Goal: Task Accomplishment & Management: Manage account settings

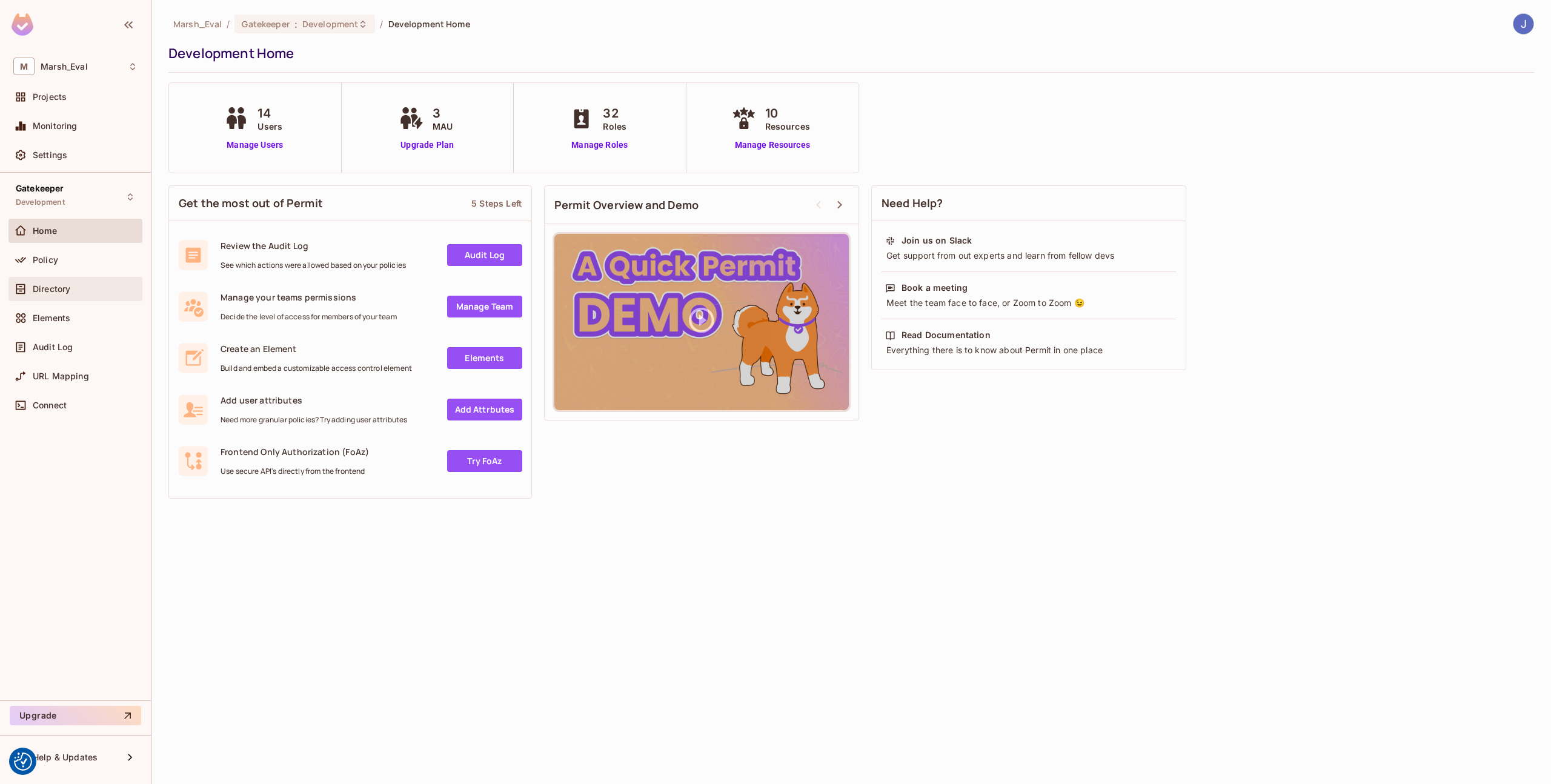
click at [55, 291] on span "Directory" at bounding box center [51, 289] width 37 height 10
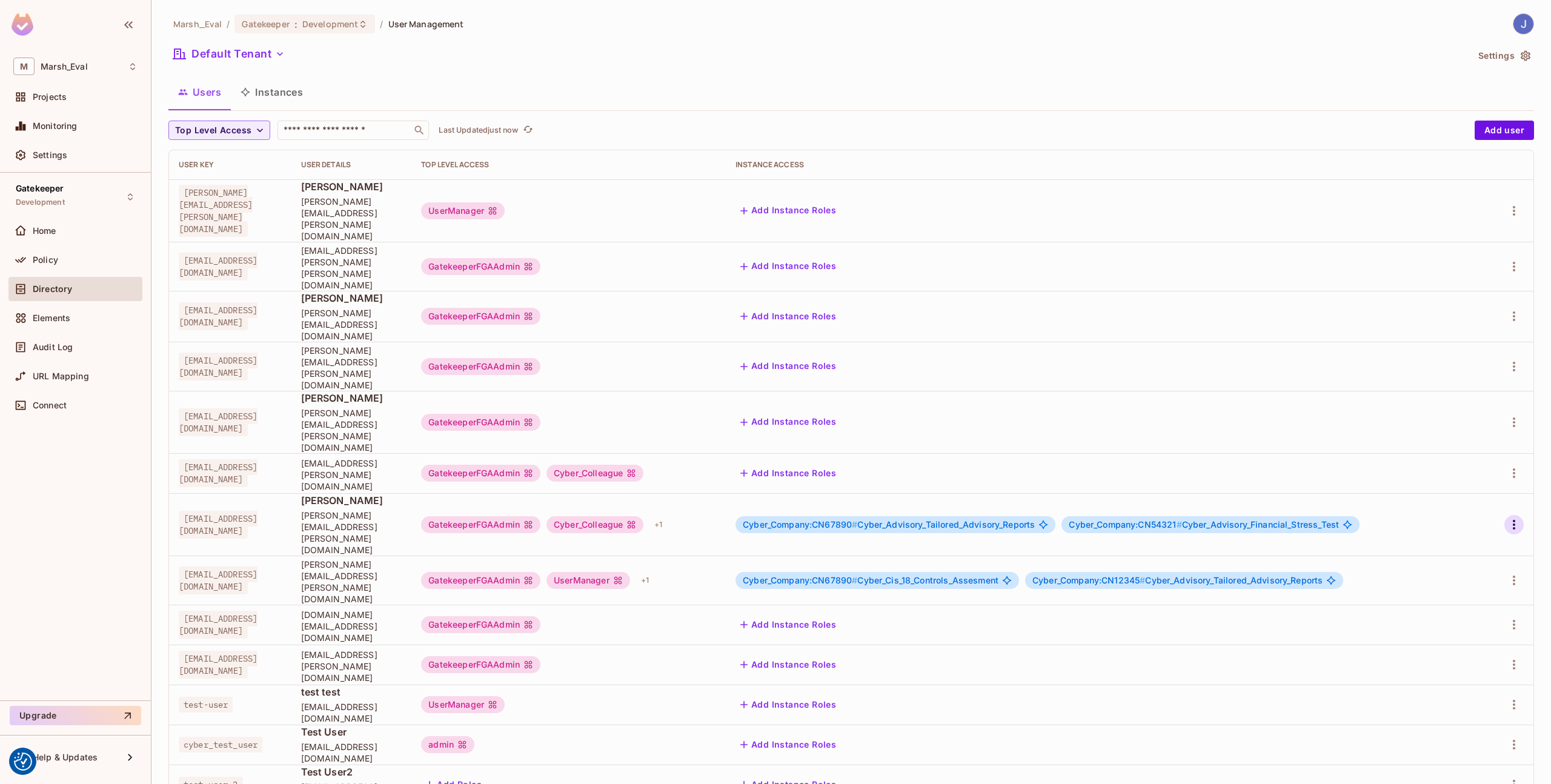
click at [1509, 517] on icon "button" at bounding box center [1514, 524] width 15 height 15
click at [728, 439] on div at bounding box center [776, 392] width 1551 height 784
click at [716, 515] on div "GatekeeperFGAAdmin Cyber_Colleague + 1" at bounding box center [569, 524] width 295 height 20
click at [667, 515] on div "+ 1" at bounding box center [658, 524] width 18 height 20
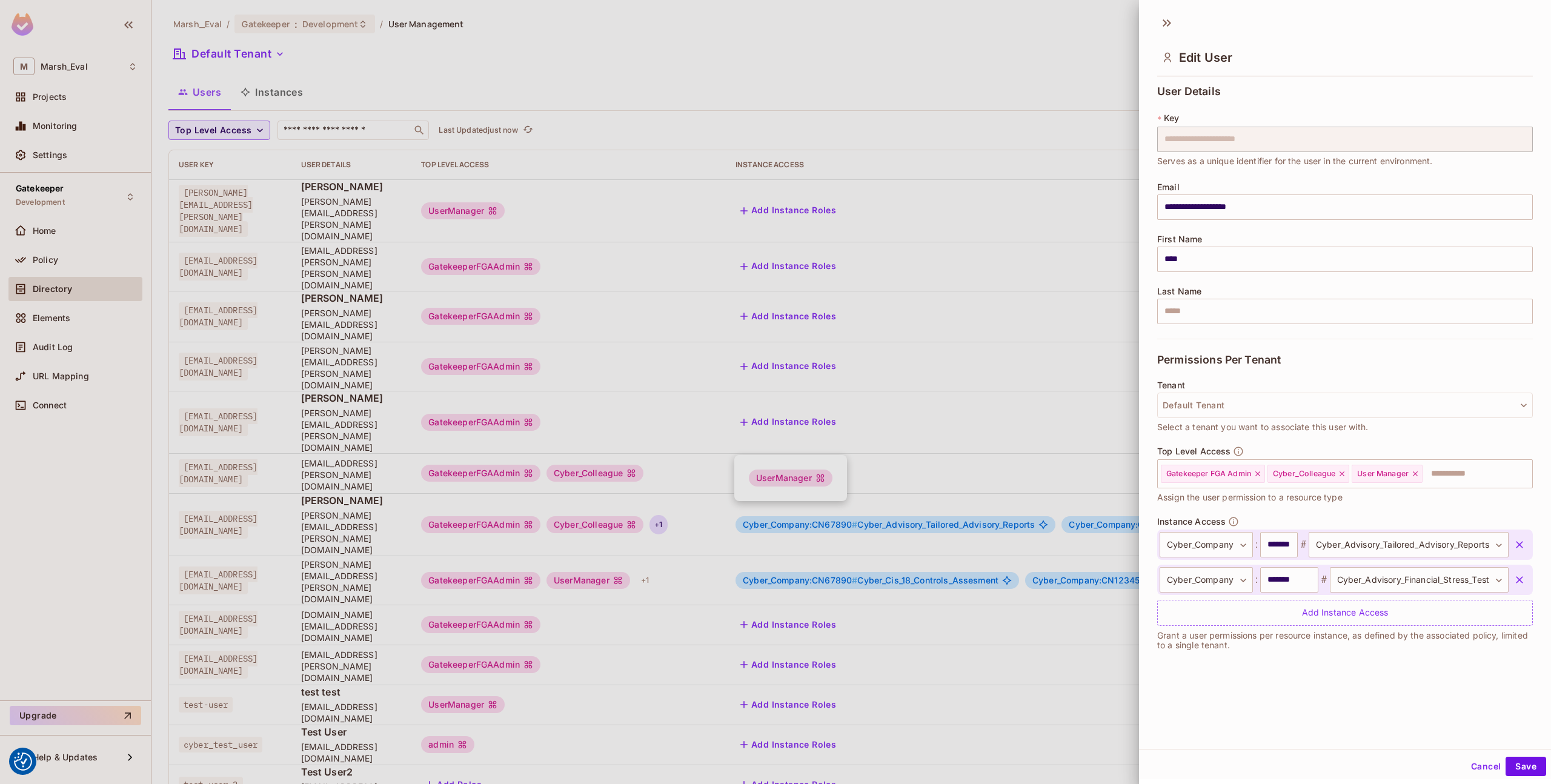
click at [780, 480] on div at bounding box center [776, 392] width 1551 height 784
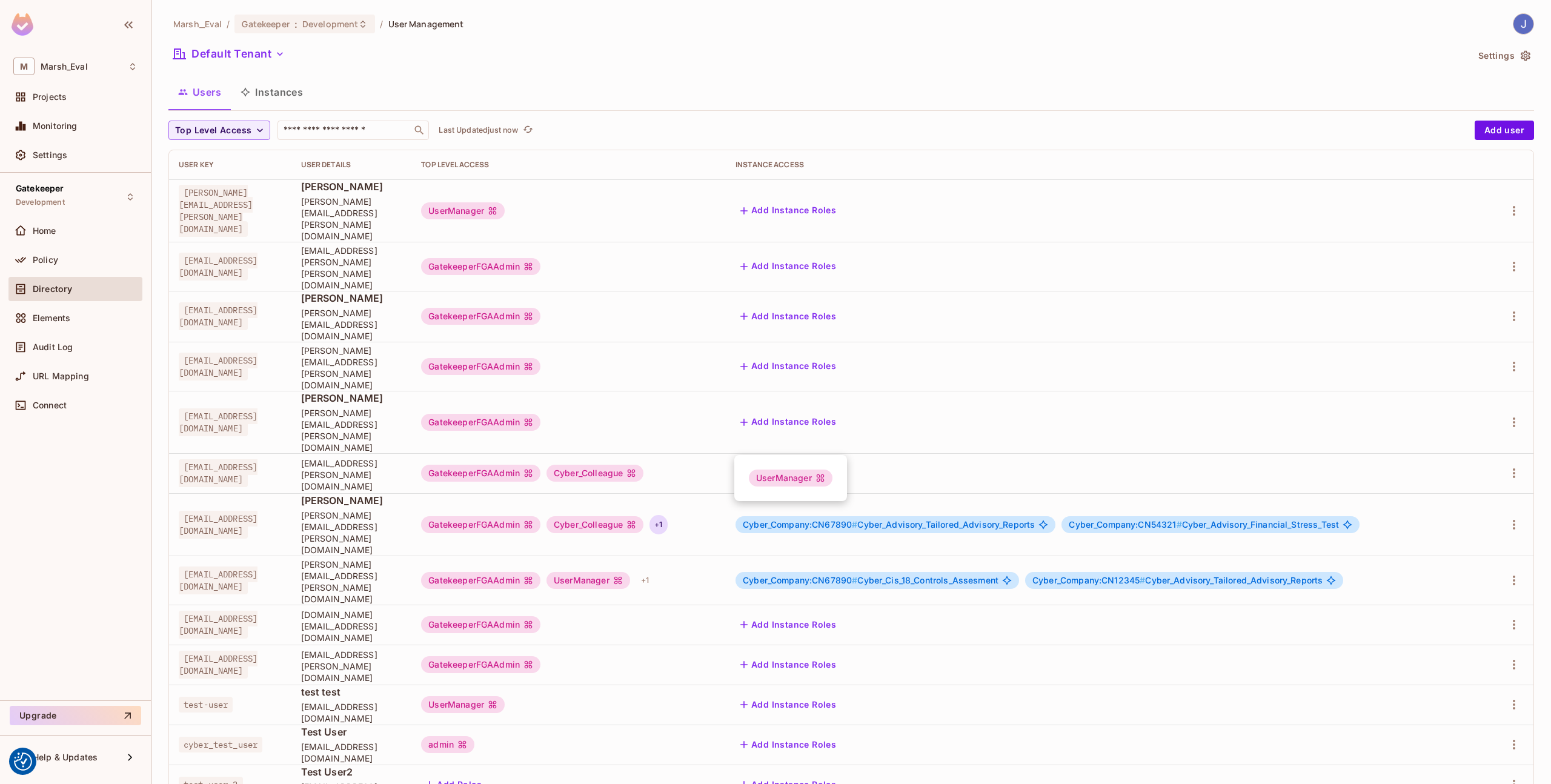
click at [1501, 435] on div at bounding box center [776, 392] width 1551 height 784
click at [1507, 517] on icon "button" at bounding box center [1514, 524] width 15 height 15
click at [1459, 458] on li "Edit" at bounding box center [1453, 466] width 108 height 27
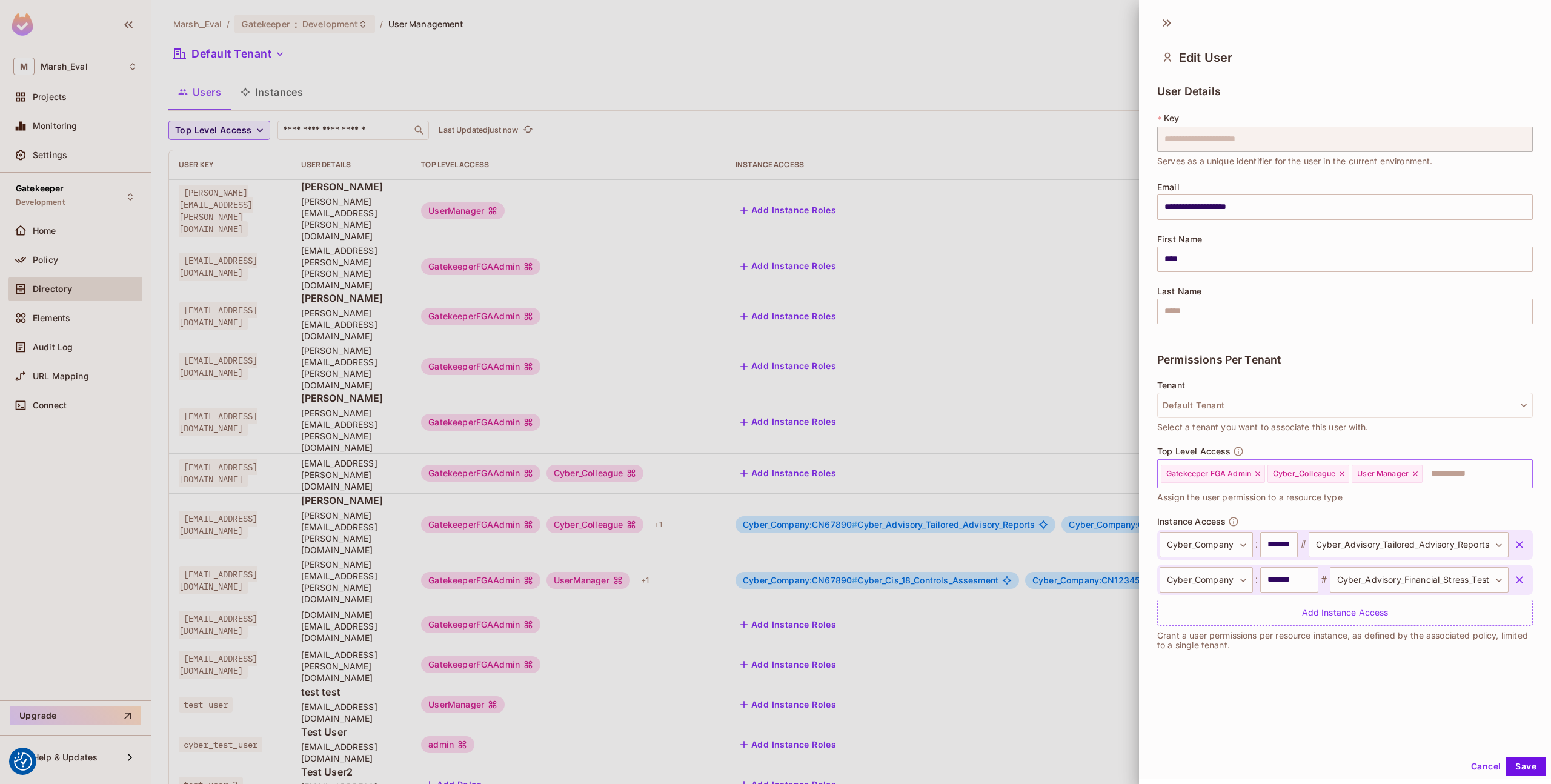
click at [1420, 476] on icon at bounding box center [1416, 474] width 8 height 8
click at [1518, 768] on button "Save" at bounding box center [1527, 766] width 41 height 20
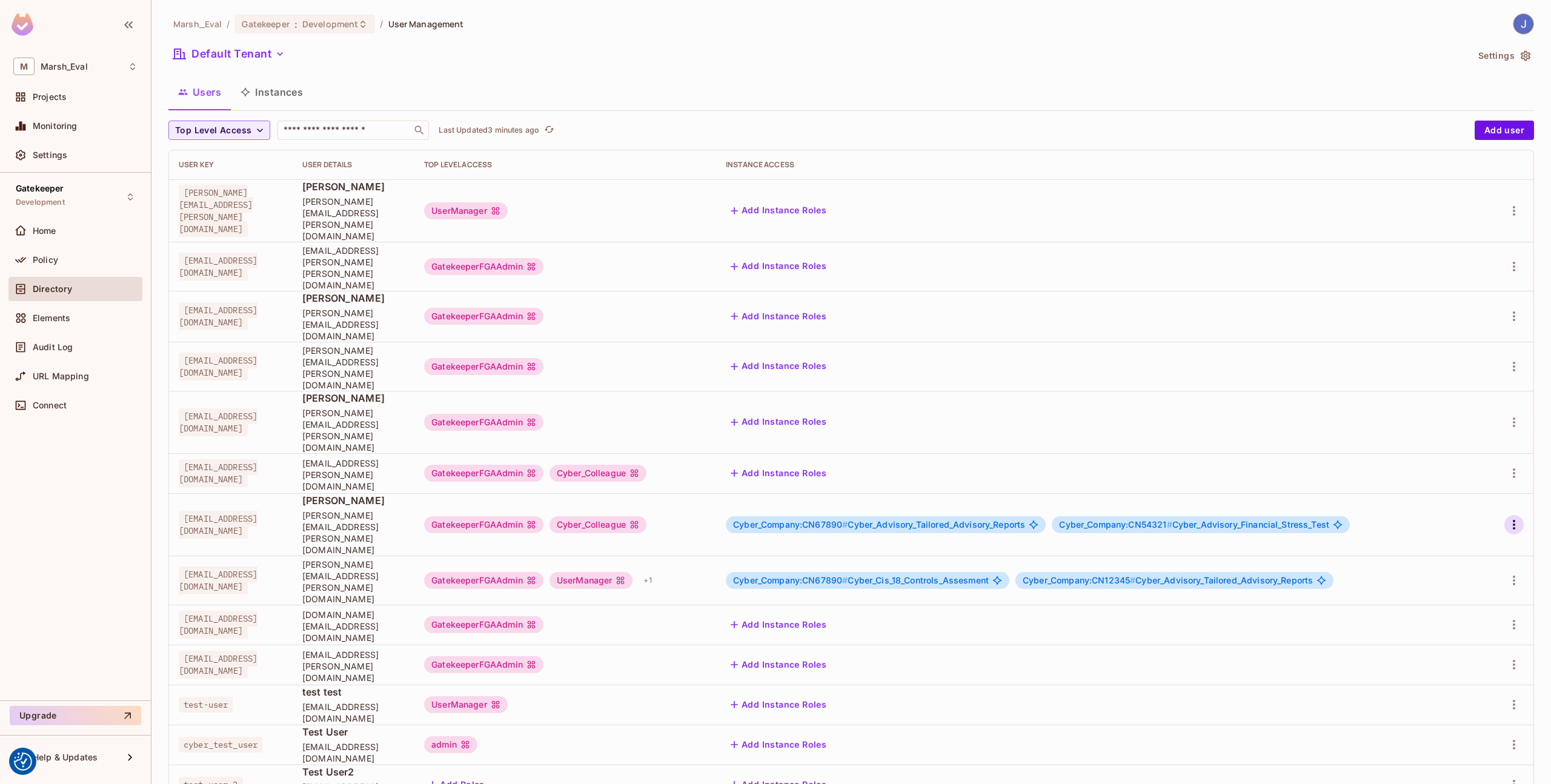
click at [1507, 517] on icon "button" at bounding box center [1514, 524] width 15 height 15
click at [1461, 467] on li "Edit" at bounding box center [1453, 466] width 108 height 27
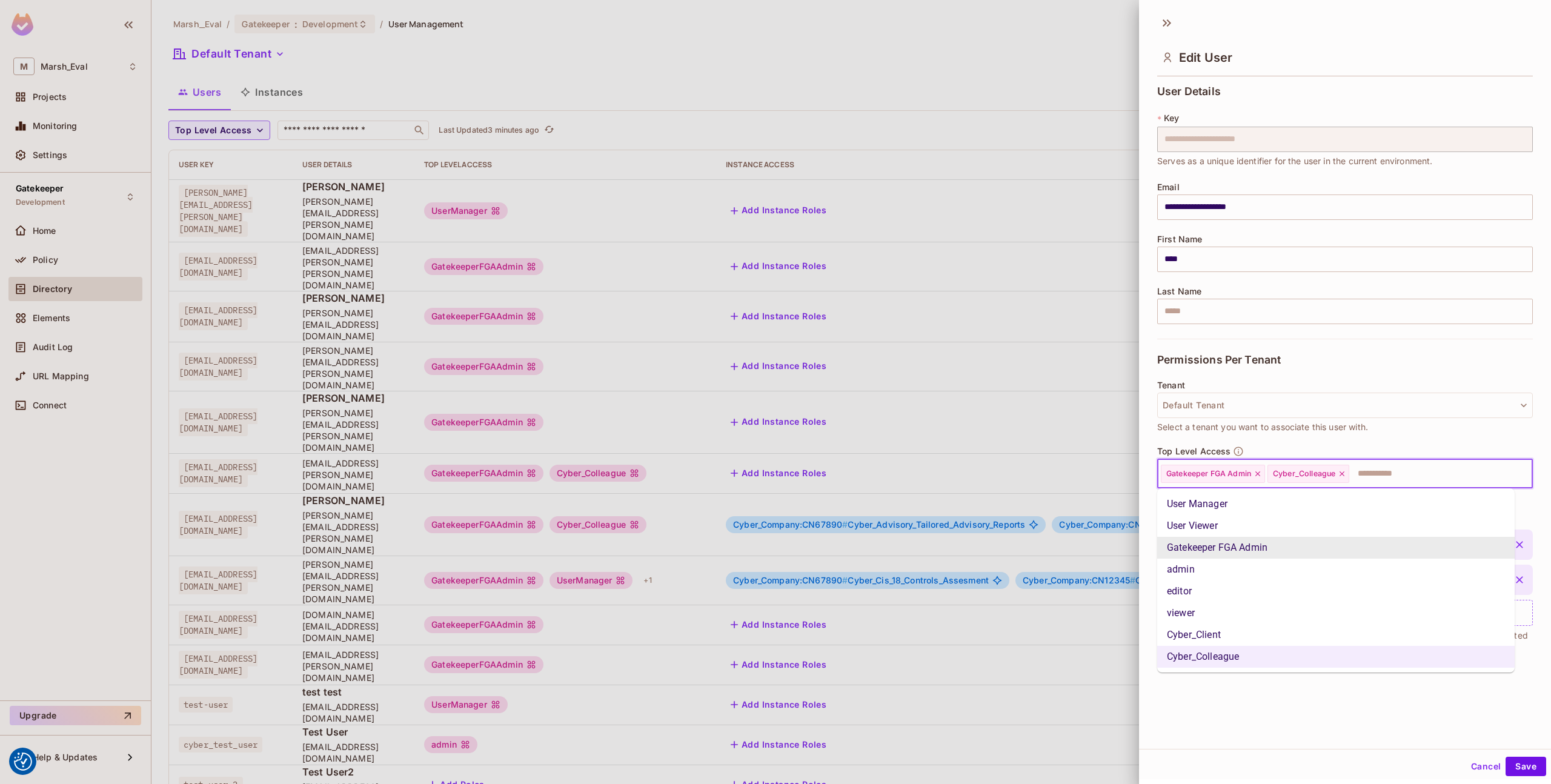
click at [1426, 484] on input "text" at bounding box center [1430, 474] width 159 height 24
click at [1320, 502] on li "User Manager" at bounding box center [1336, 504] width 358 height 22
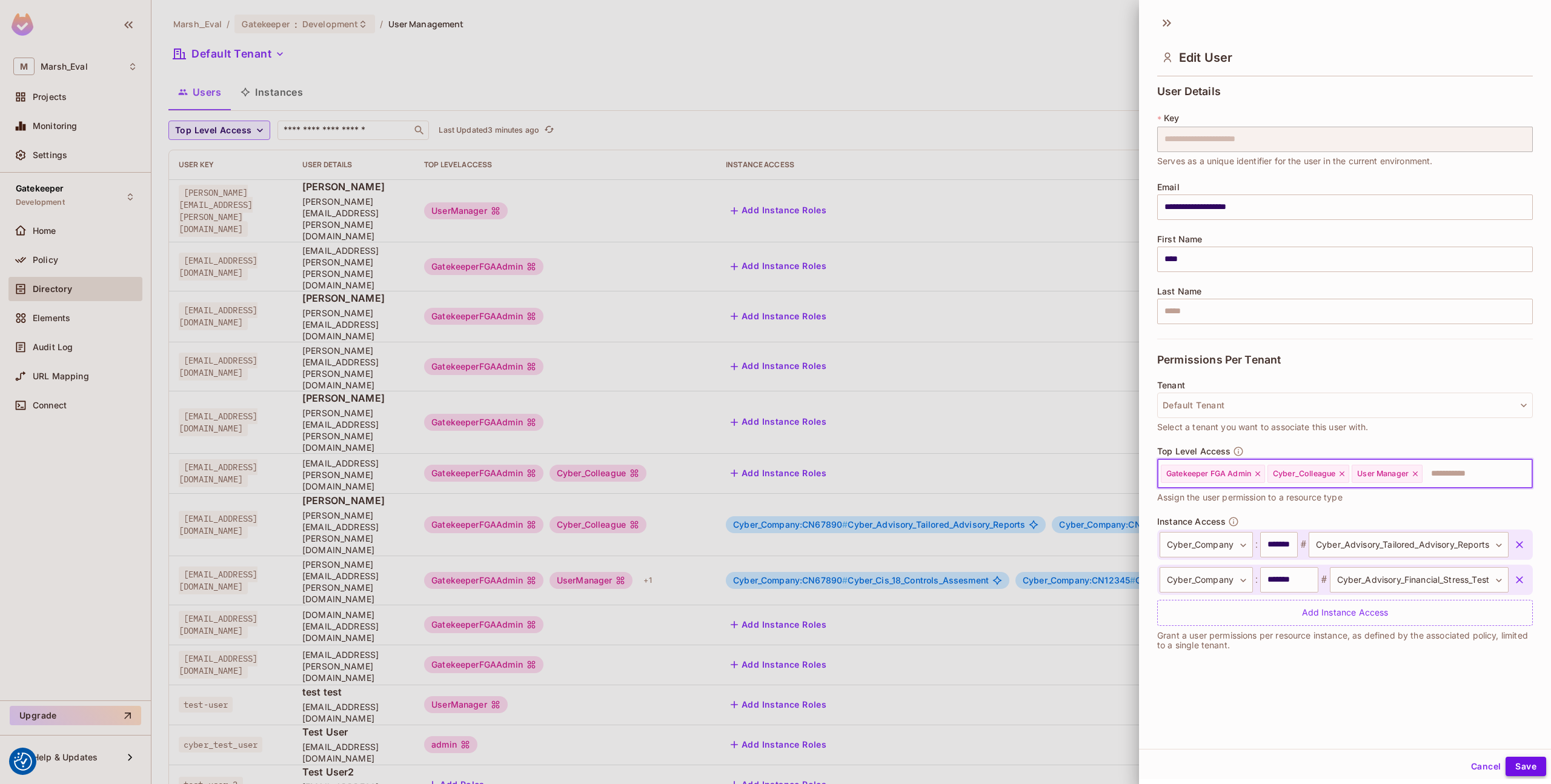
click at [1519, 756] on button "Save" at bounding box center [1527, 766] width 41 height 20
